Goal: Information Seeking & Learning: Find specific fact

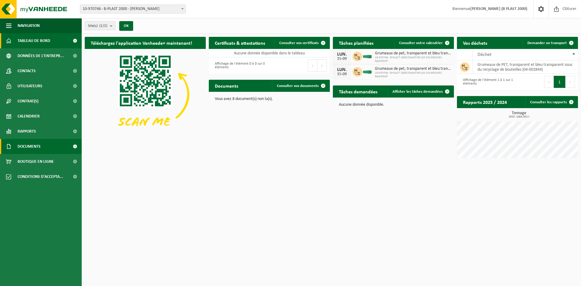
click at [39, 148] on span "Documents" at bounding box center [29, 146] width 23 height 15
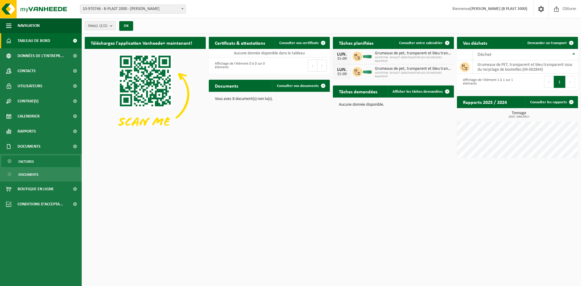
click at [29, 164] on span "Factures" at bounding box center [25, 161] width 15 height 11
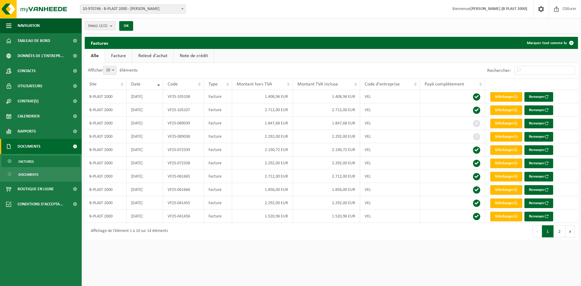
click at [121, 56] on link "Facture" at bounding box center [118, 56] width 27 height 14
click at [96, 55] on link "Alle" at bounding box center [95, 56] width 20 height 14
click at [138, 54] on link "Relevé d'achat" at bounding box center [152, 56] width 41 height 14
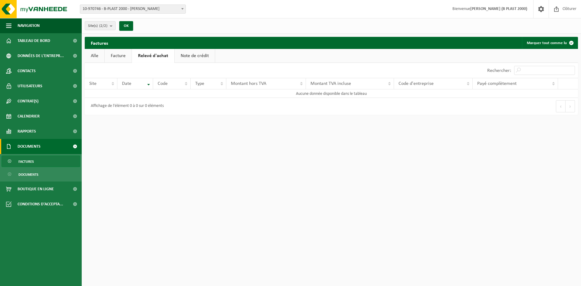
click at [183, 57] on link "Note de crédit" at bounding box center [194, 56] width 40 height 14
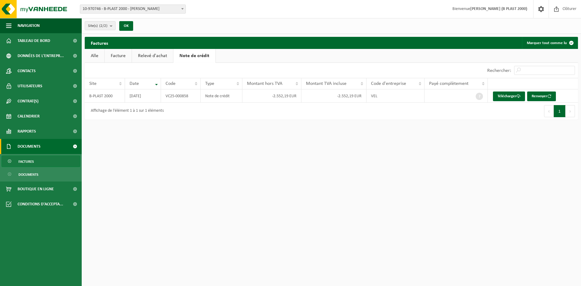
click at [117, 57] on link "Facture" at bounding box center [118, 56] width 27 height 14
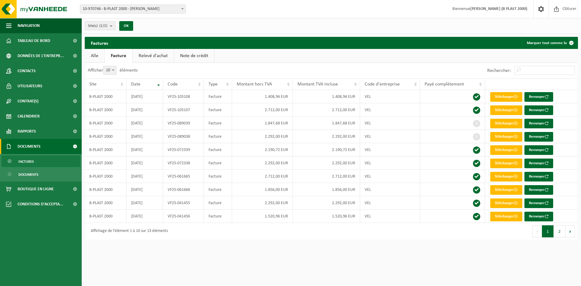
click at [101, 57] on link "Alle" at bounding box center [95, 56] width 20 height 14
click at [324, 22] on div "Site(s) (2/2) Tout sélectionner Tout désélectionner B-PLAST 2000 - Aurich B-PLA…" at bounding box center [331, 26] width 499 height 16
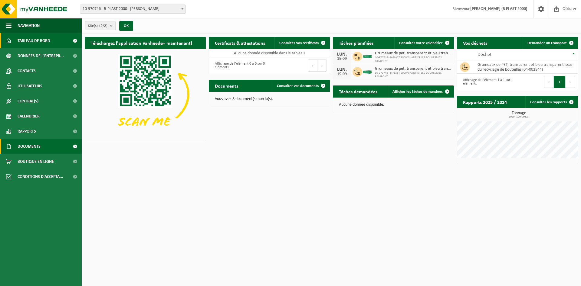
click at [48, 146] on link "Documents" at bounding box center [41, 146] width 82 height 15
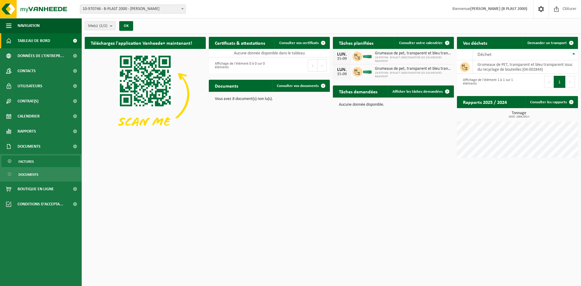
click at [55, 163] on link "Factures" at bounding box center [41, 161] width 79 height 11
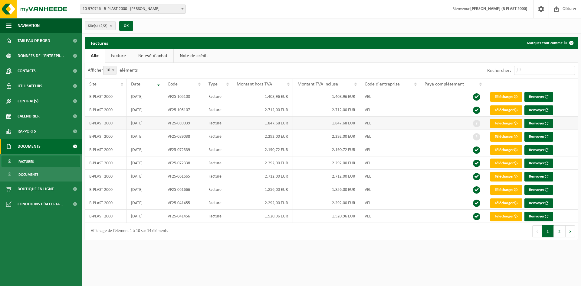
click at [474, 124] on span at bounding box center [476, 123] width 7 height 7
click at [475, 137] on span at bounding box center [476, 136] width 7 height 7
click at [475, 95] on span at bounding box center [476, 96] width 7 height 7
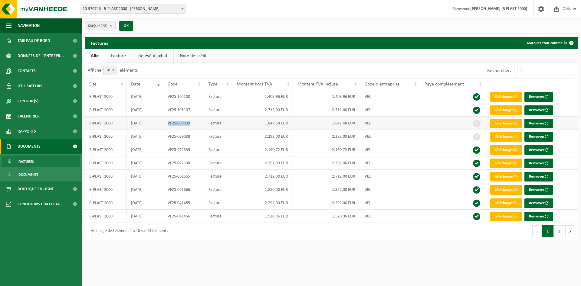
drag, startPoint x: 192, startPoint y: 122, endPoint x: 164, endPoint y: 122, distance: 27.5
click at [164, 122] on td "VF25-089039" at bounding box center [183, 123] width 41 height 13
copy td "VF25-089039"
click at [462, 44] on div "Factures Marquer tout comme lu" at bounding box center [331, 43] width 493 height 12
